Goal: Information Seeking & Learning: Learn about a topic

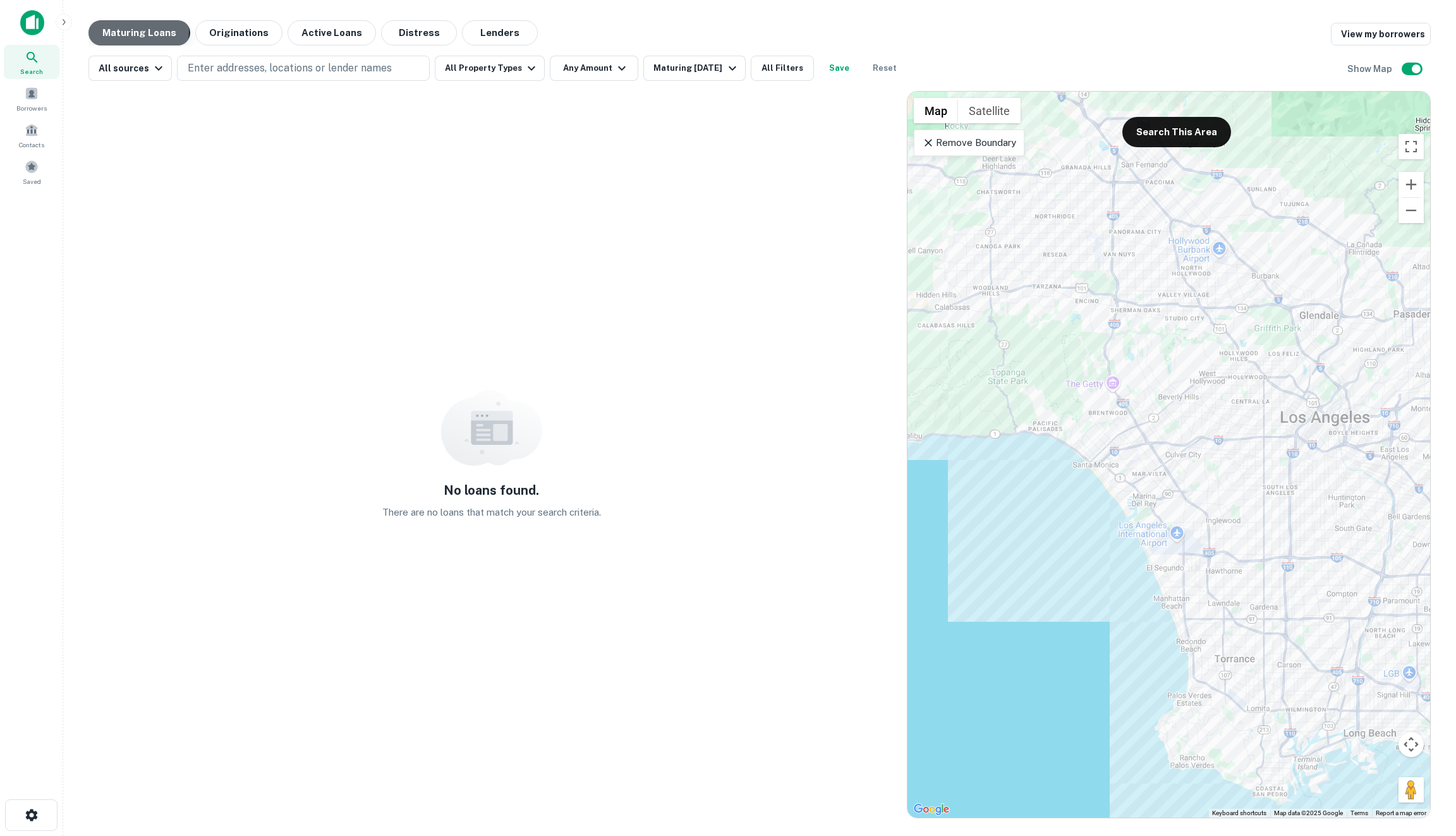
click at [109, 30] on button "Maturing Loans" at bounding box center [139, 33] width 102 height 25
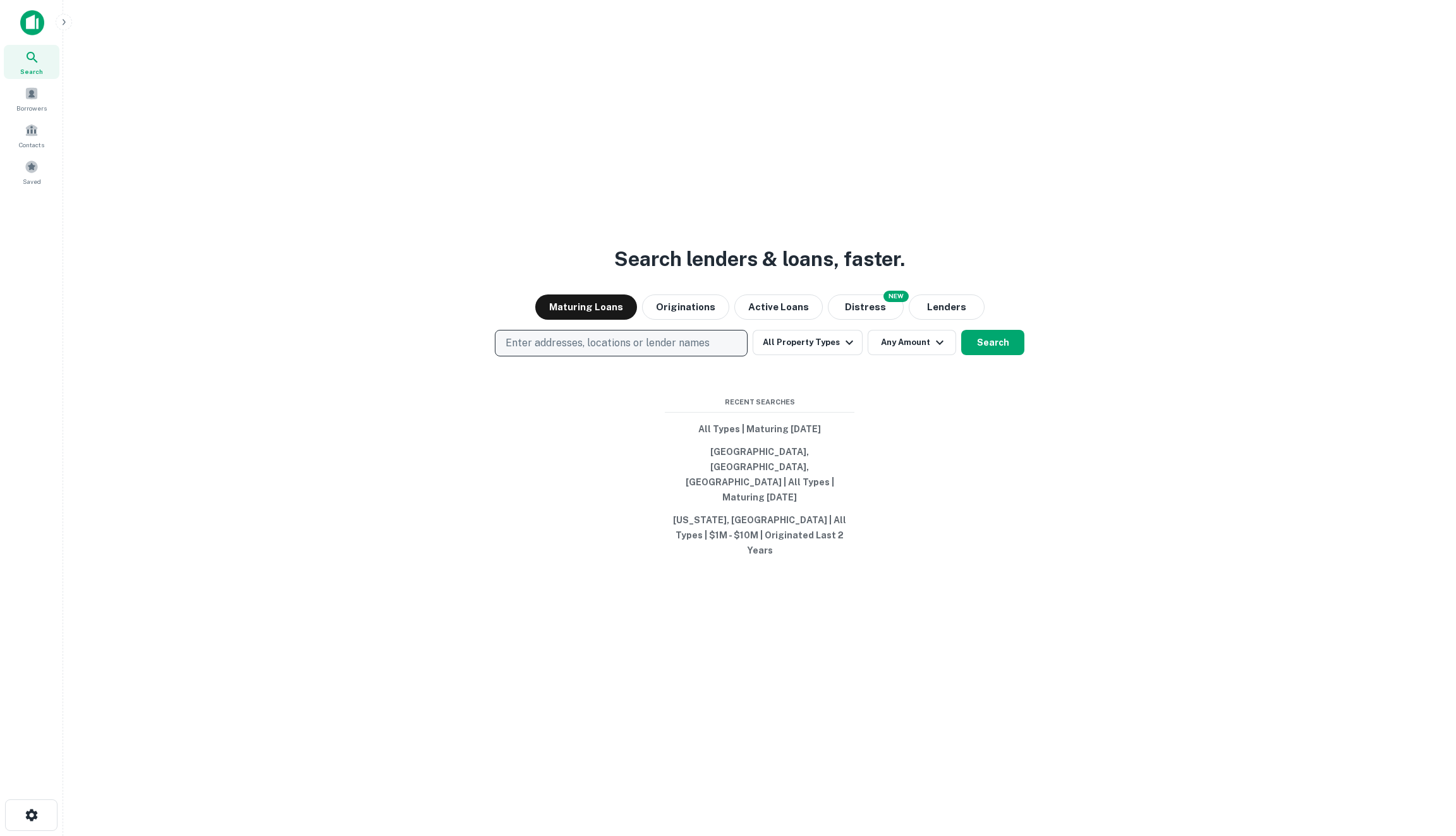
click at [679, 356] on button "Enter addresses, locations or lender names" at bounding box center [620, 343] width 253 height 27
type input "******"
click at [997, 353] on button "Search" at bounding box center [992, 342] width 63 height 25
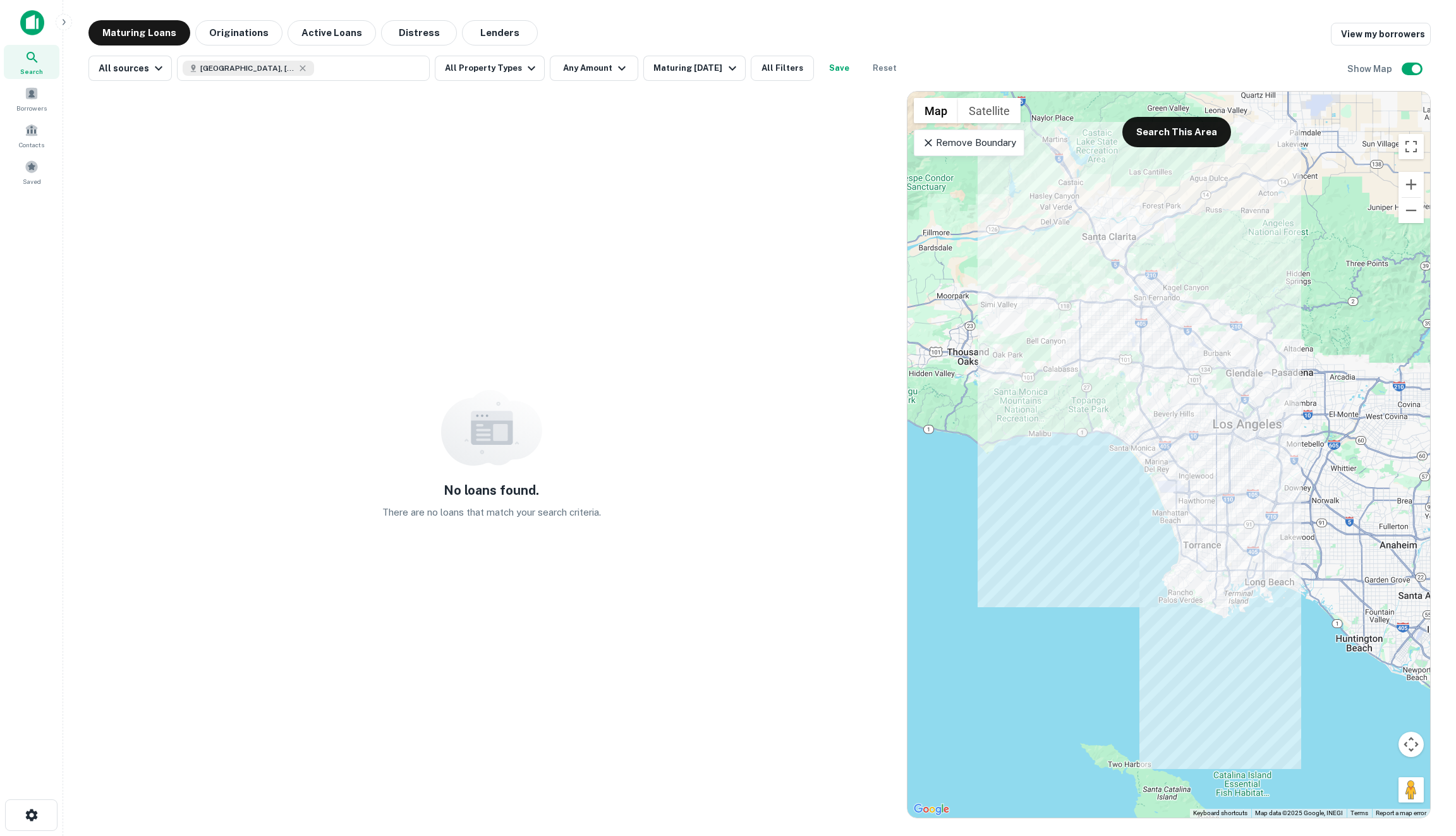
click at [1009, 53] on div "All sources Los Angeles, CA, USA All Property Types Any Amount Maturing In 1 Ye…" at bounding box center [760, 63] width 1342 height 36
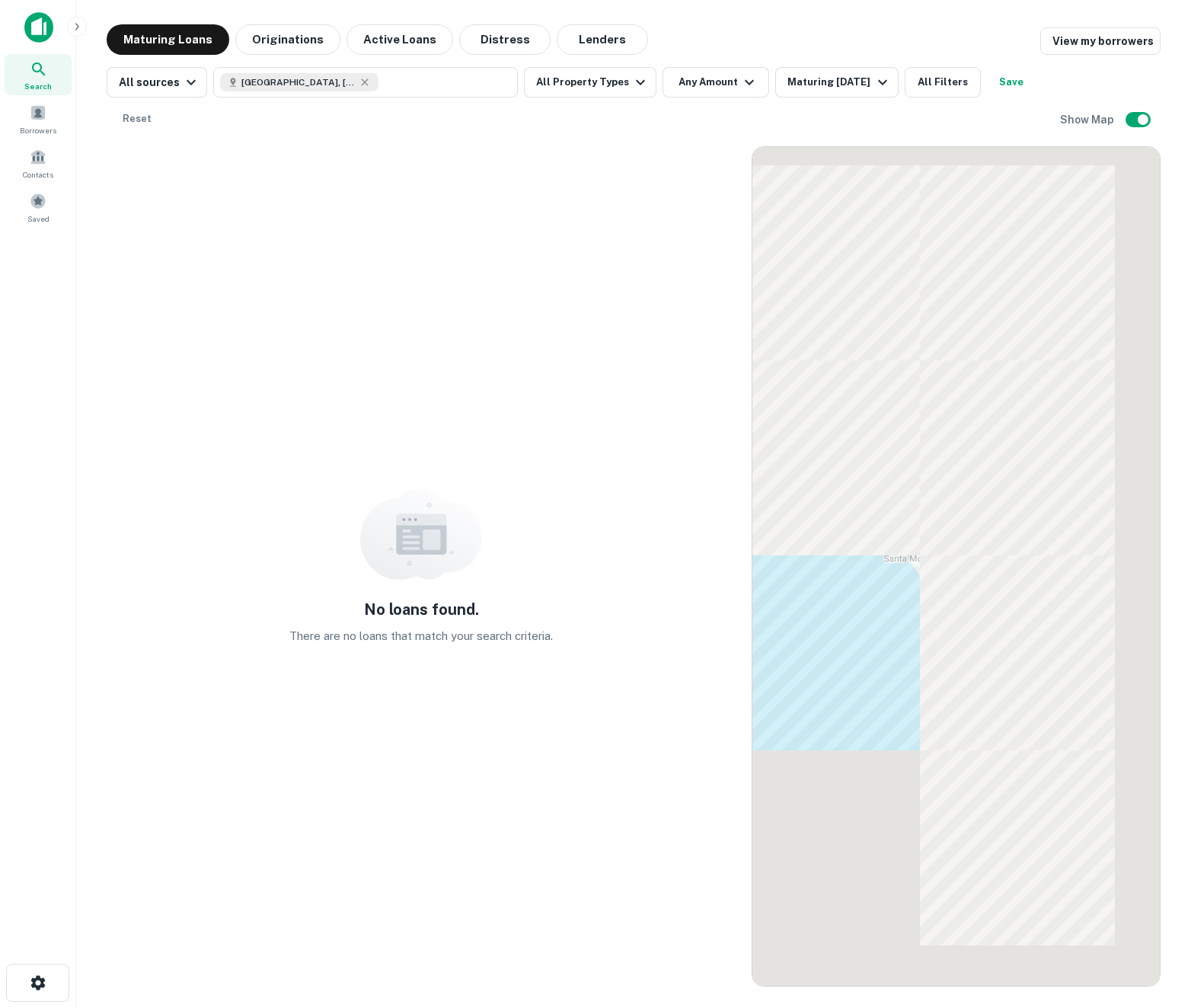
click at [697, 317] on div "No loans found. There are no loans that match your search criteria." at bounding box center [421, 566] width 630 height 840
